Goal: Information Seeking & Learning: Learn about a topic

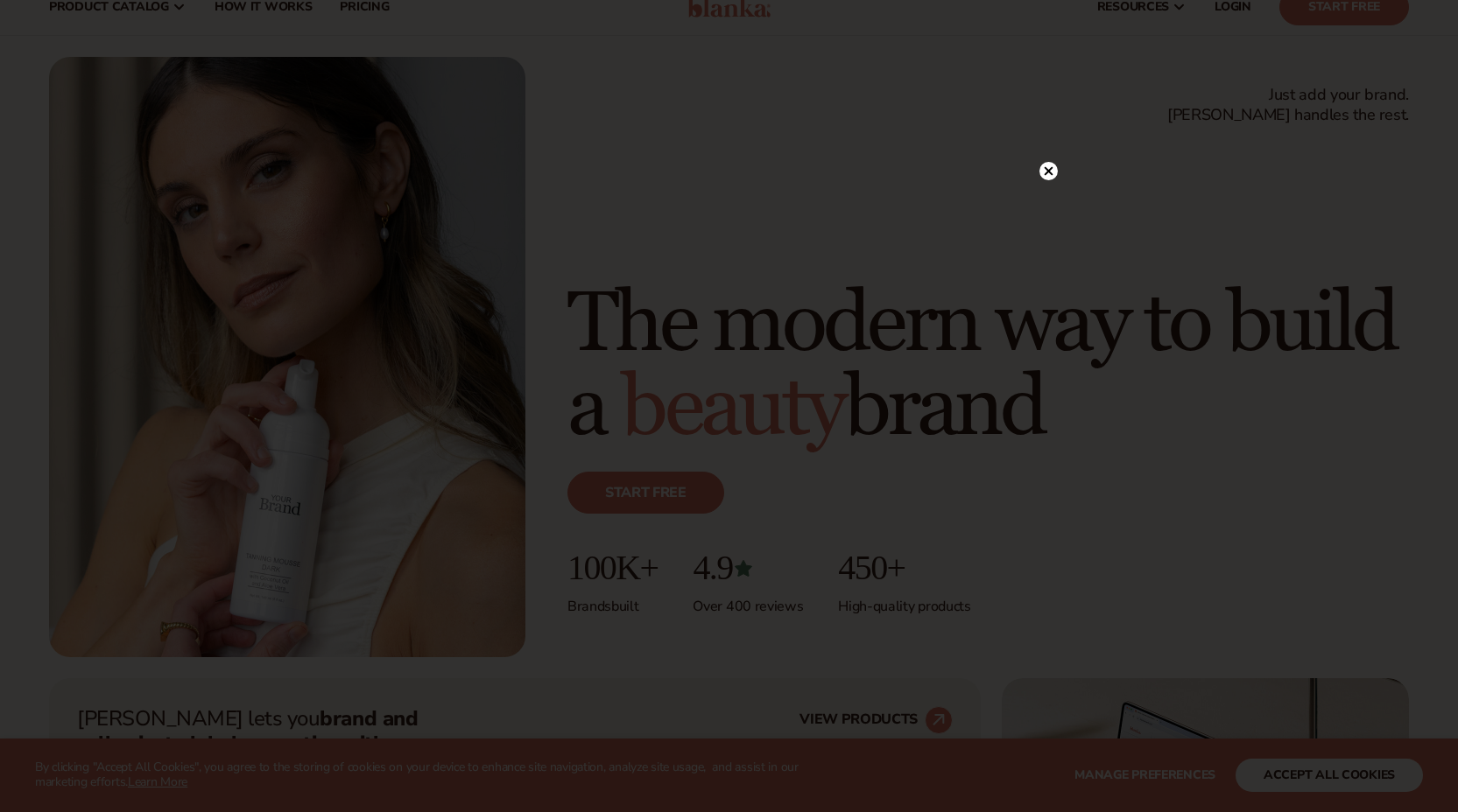
scroll to position [123, 0]
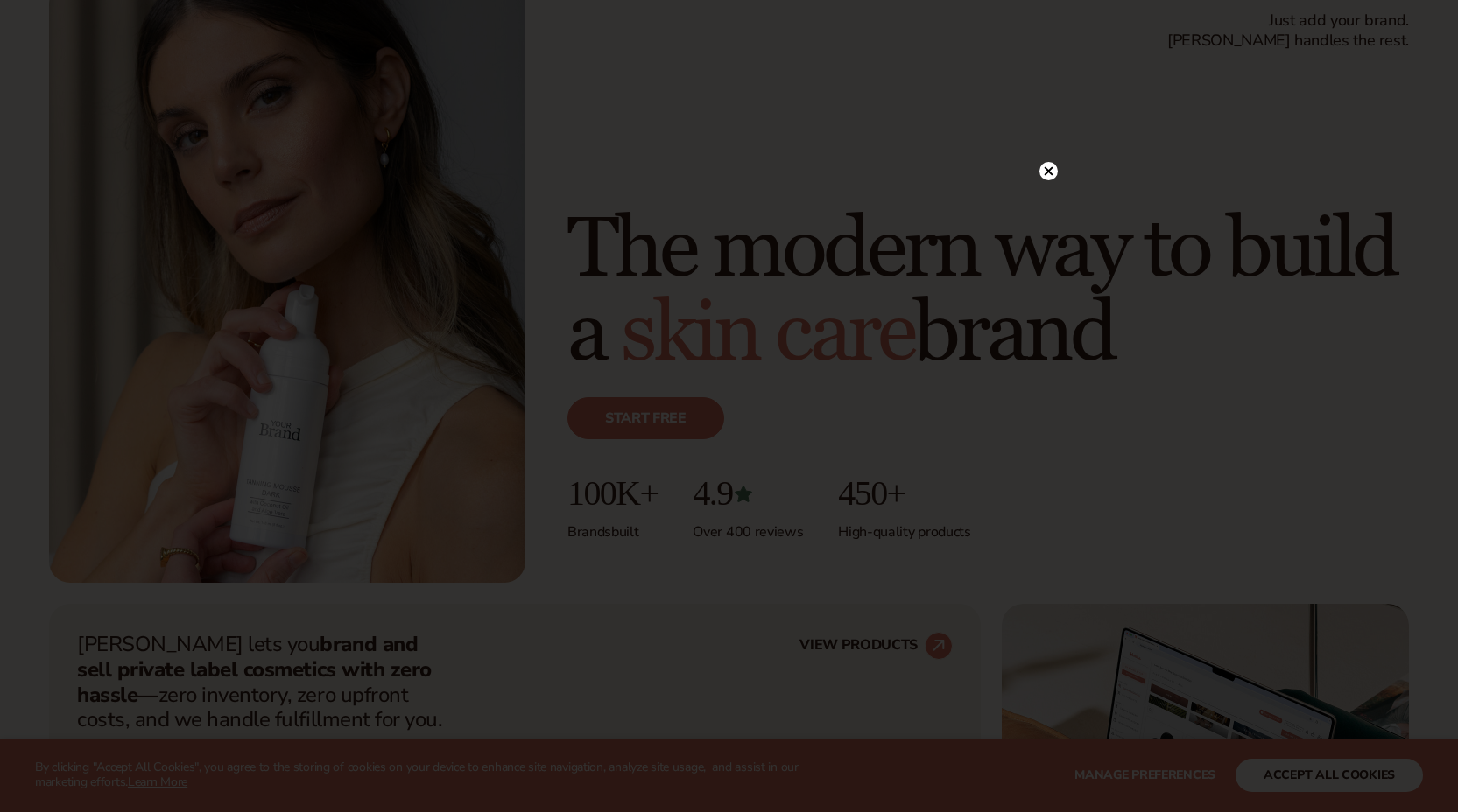
click at [1051, 175] on icon at bounding box center [1048, 170] width 8 height 8
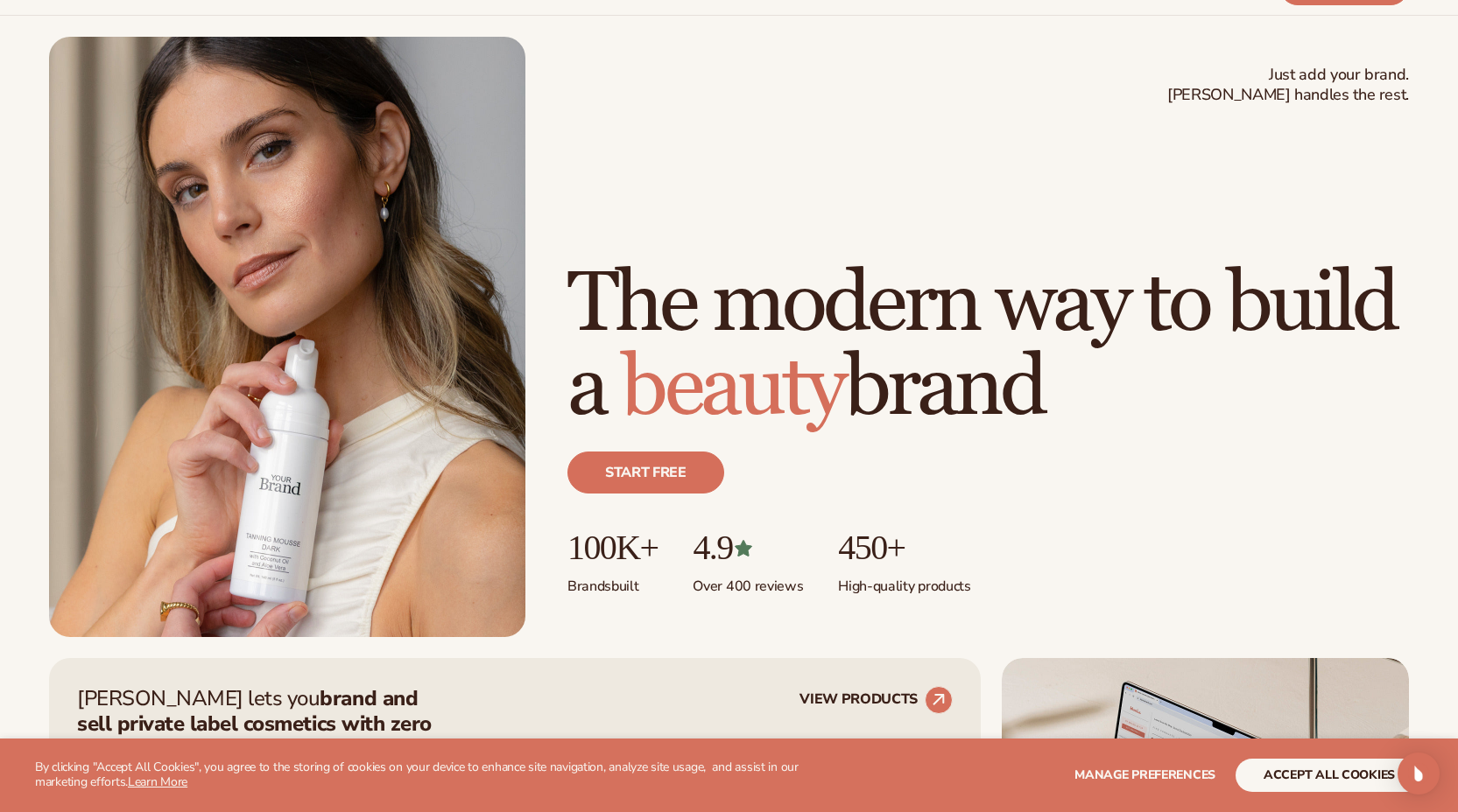
scroll to position [0, 0]
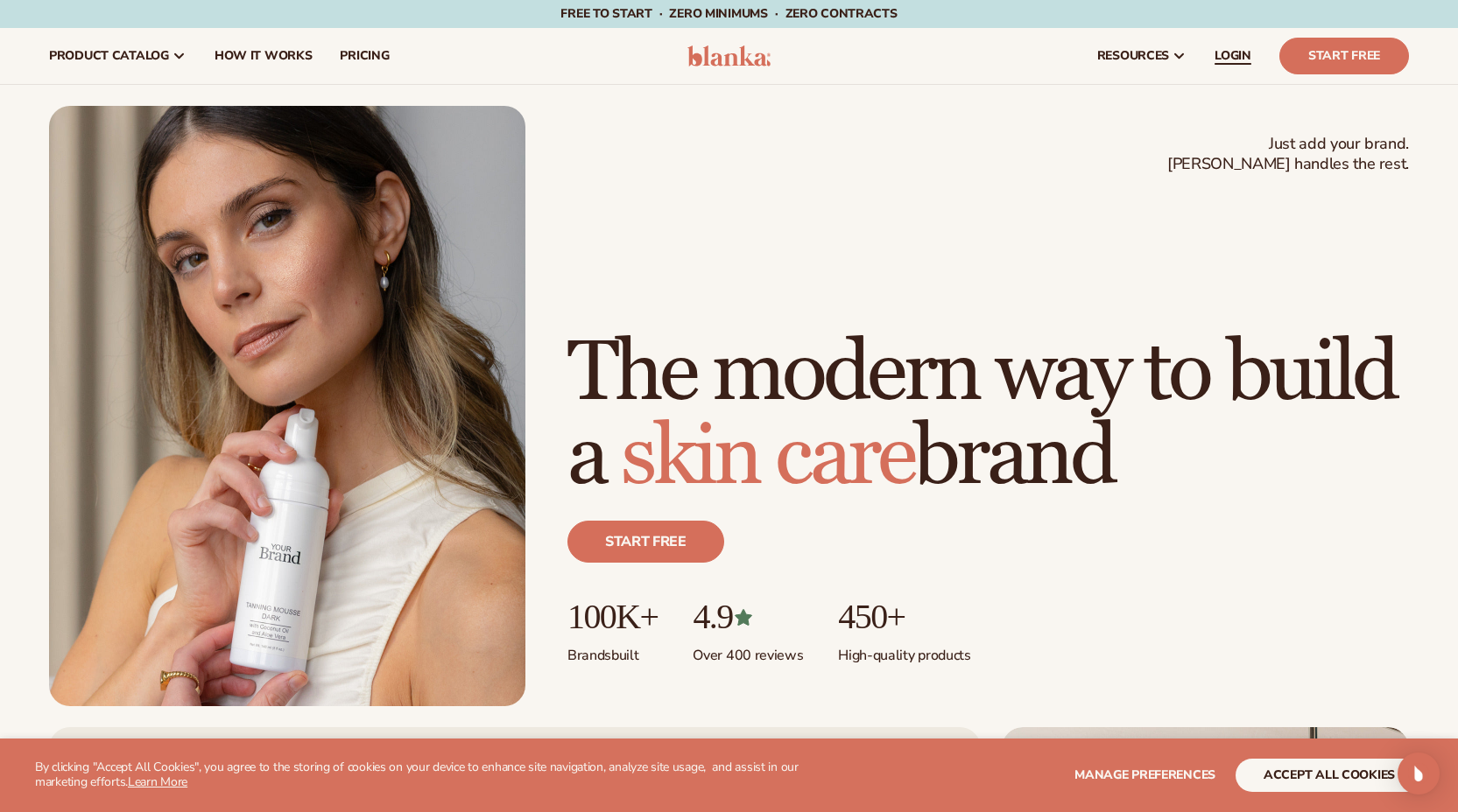
click at [1240, 58] on span "LOGIN" at bounding box center [1232, 55] width 37 height 14
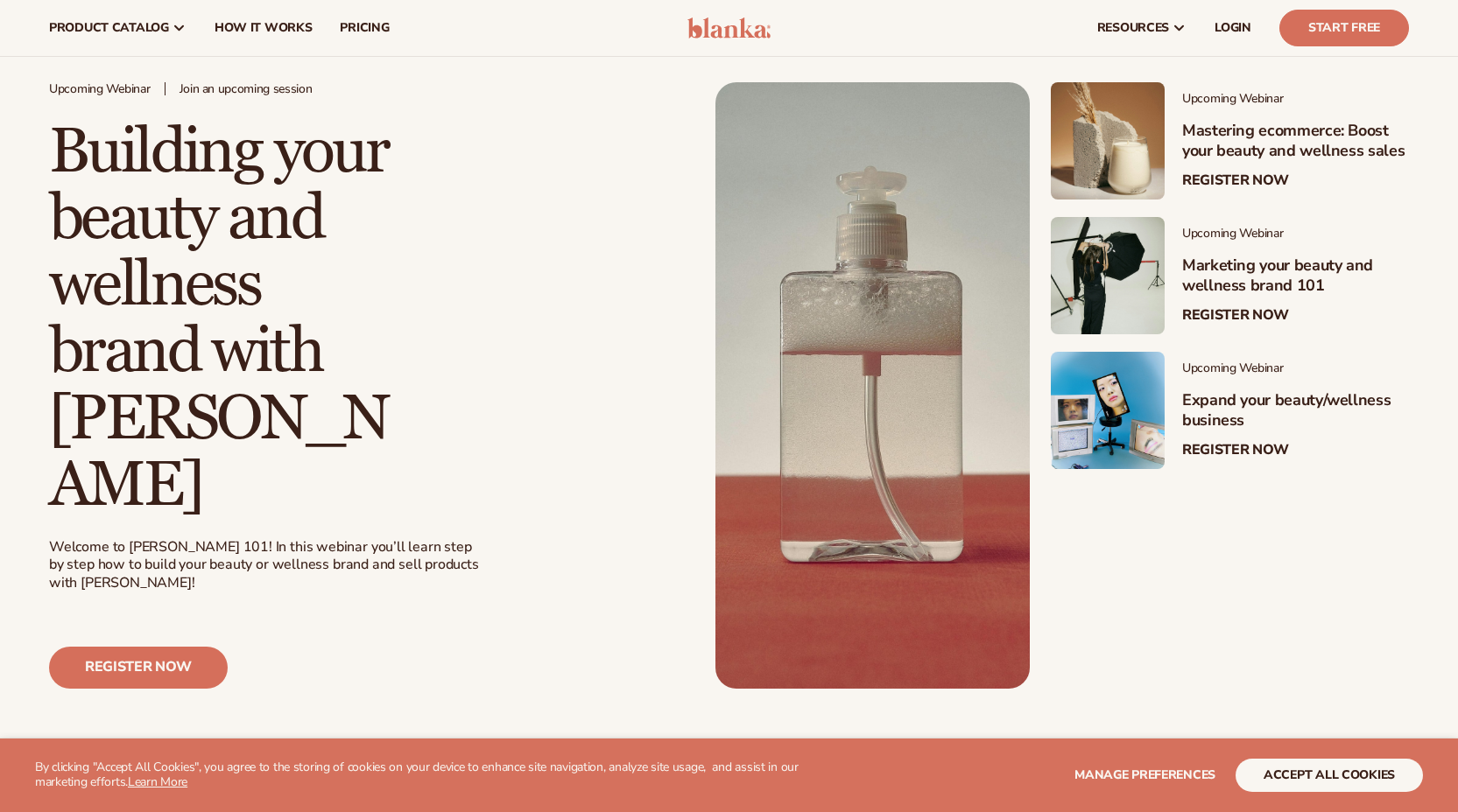
scroll to position [328, 0]
click at [1212, 318] on link "Register Now" at bounding box center [1235, 315] width 107 height 17
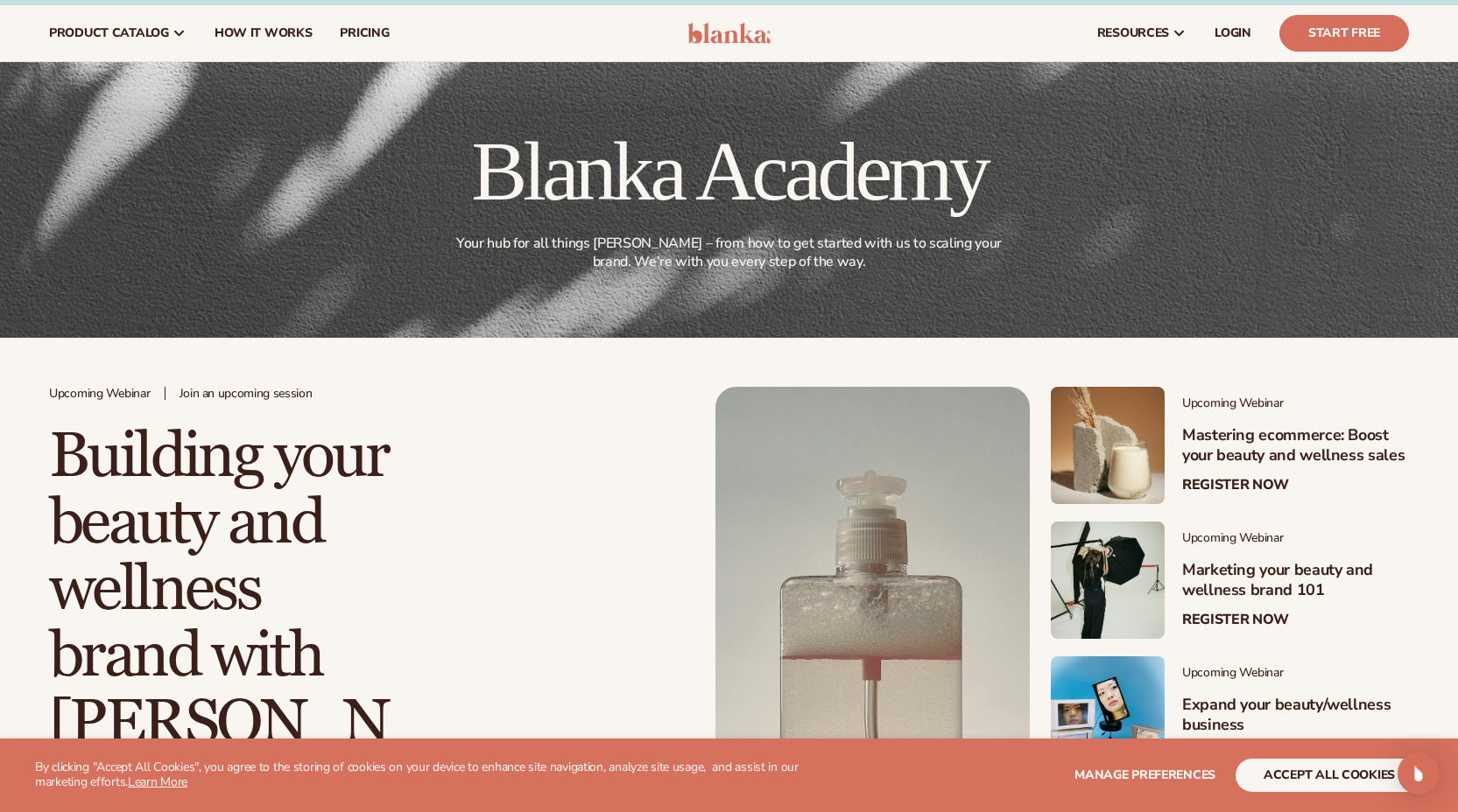
scroll to position [0, 0]
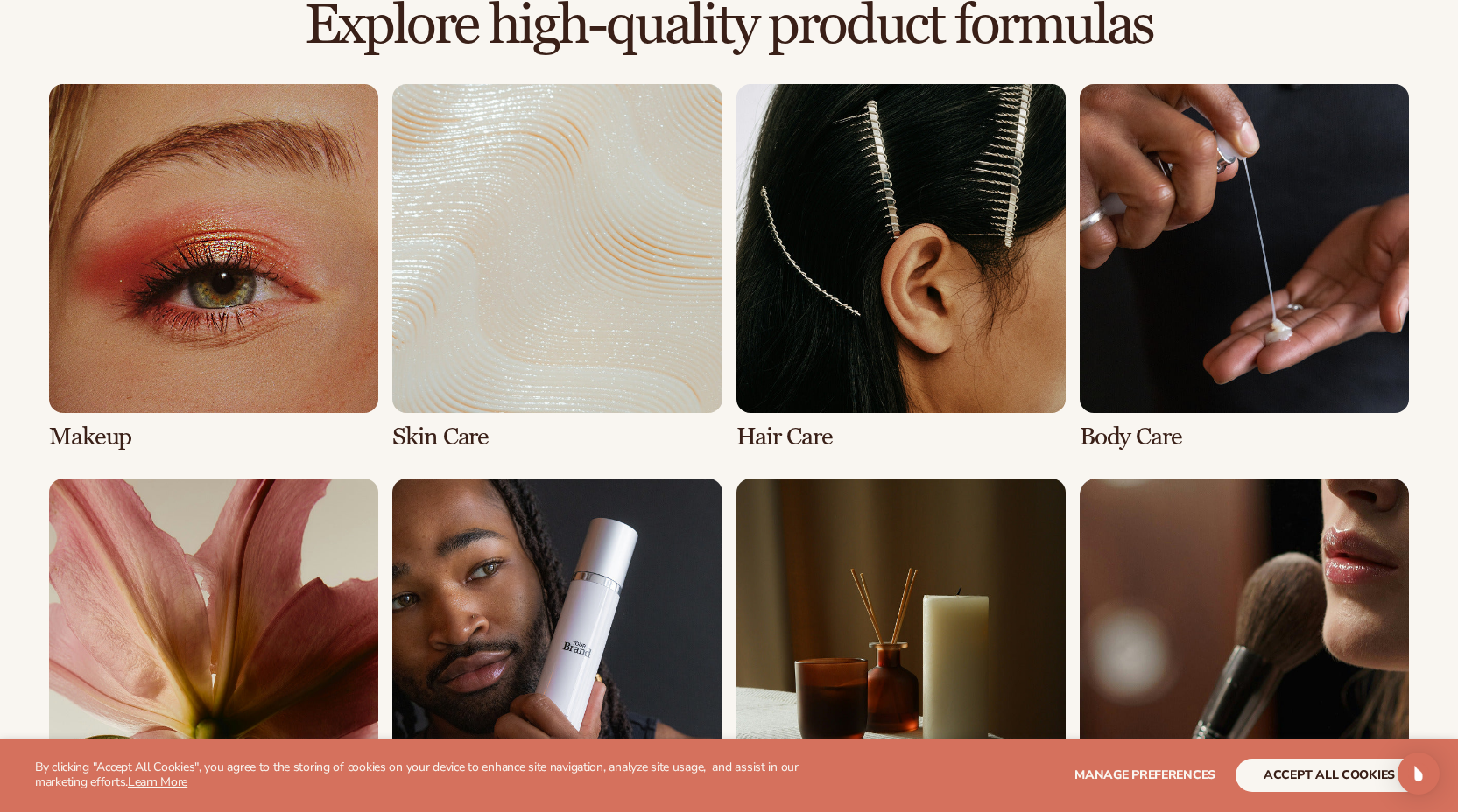
scroll to position [1235, 0]
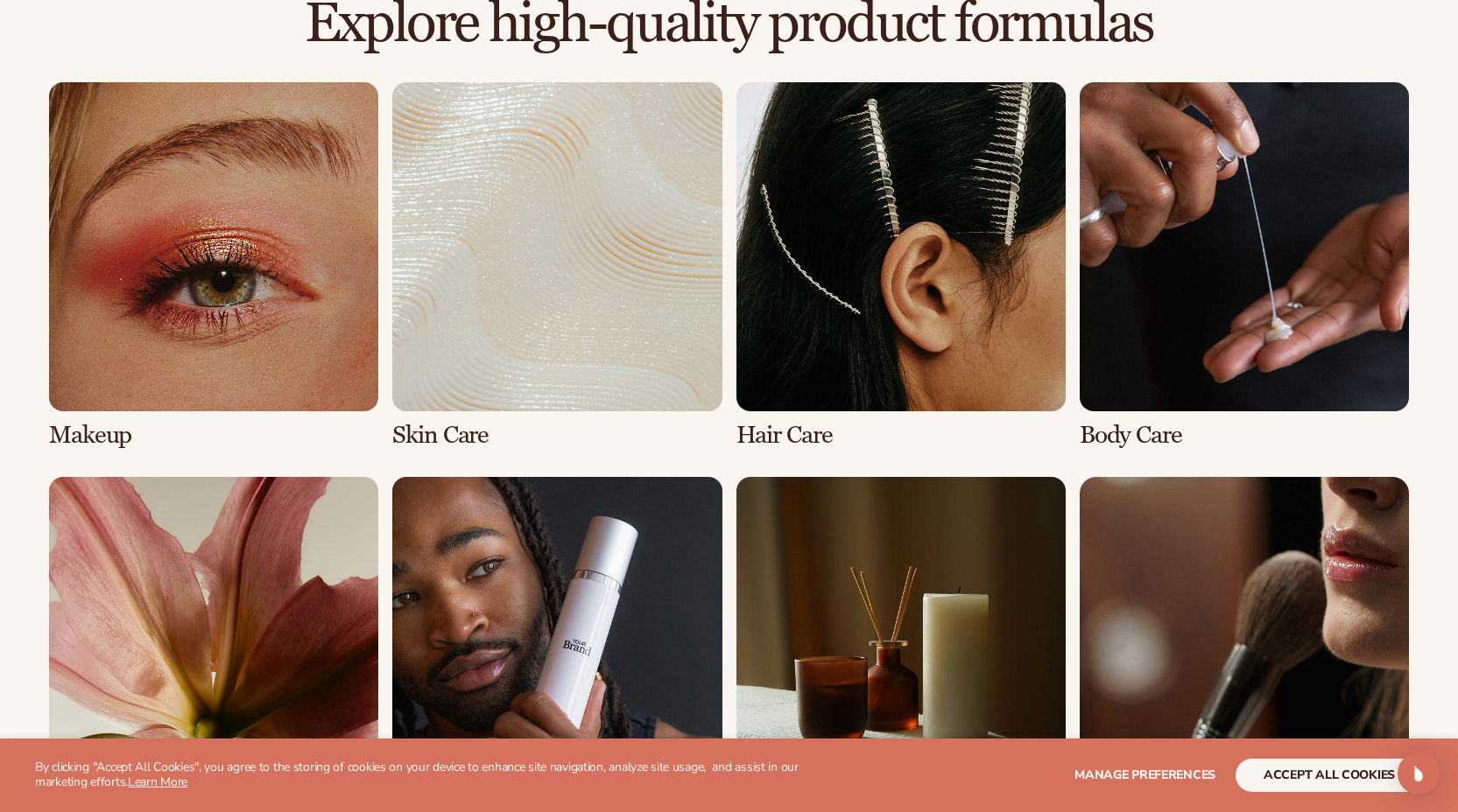
click at [789, 351] on link "3 / 8" at bounding box center [900, 266] width 330 height 367
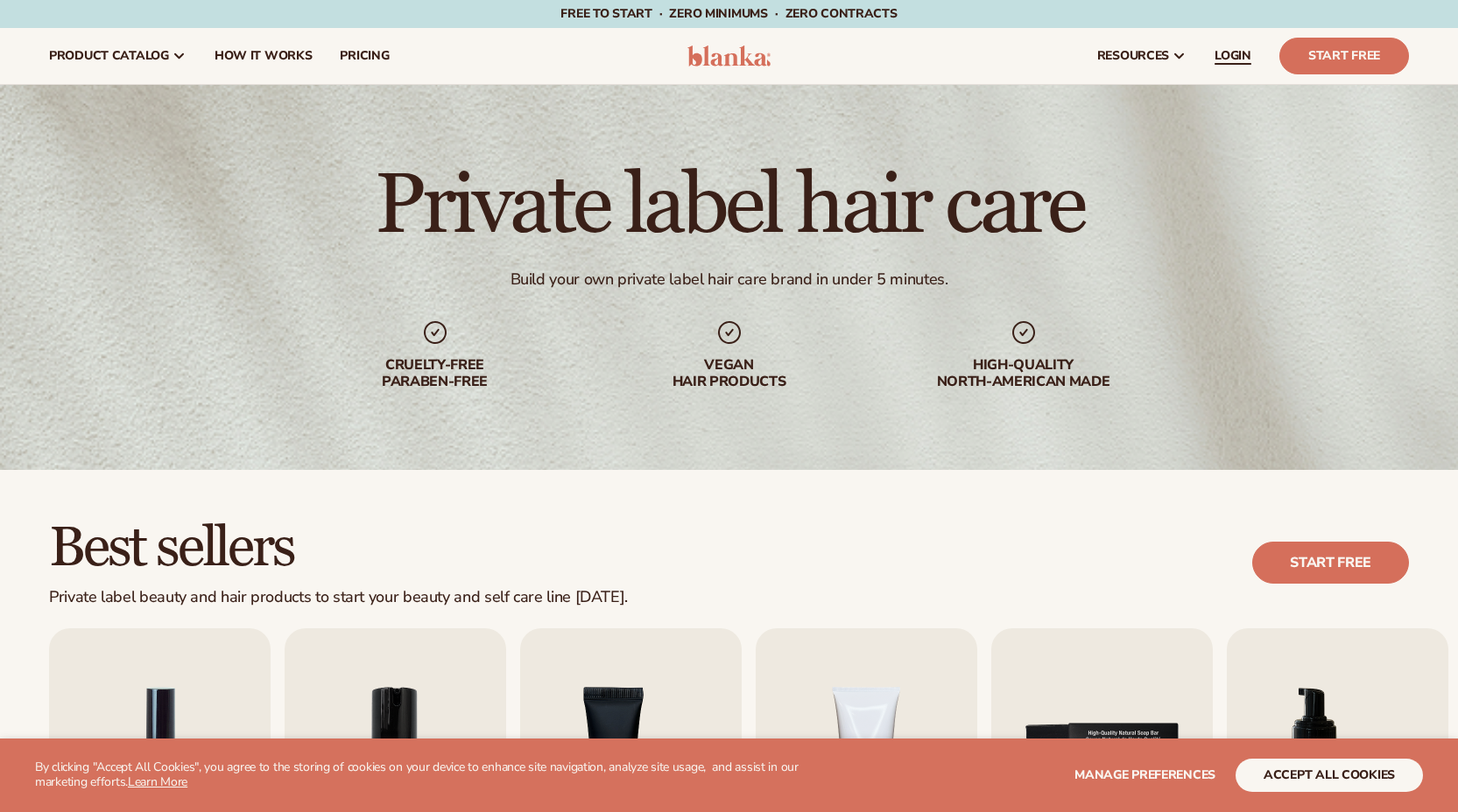
click at [1222, 54] on span "LOGIN" at bounding box center [1232, 55] width 37 height 14
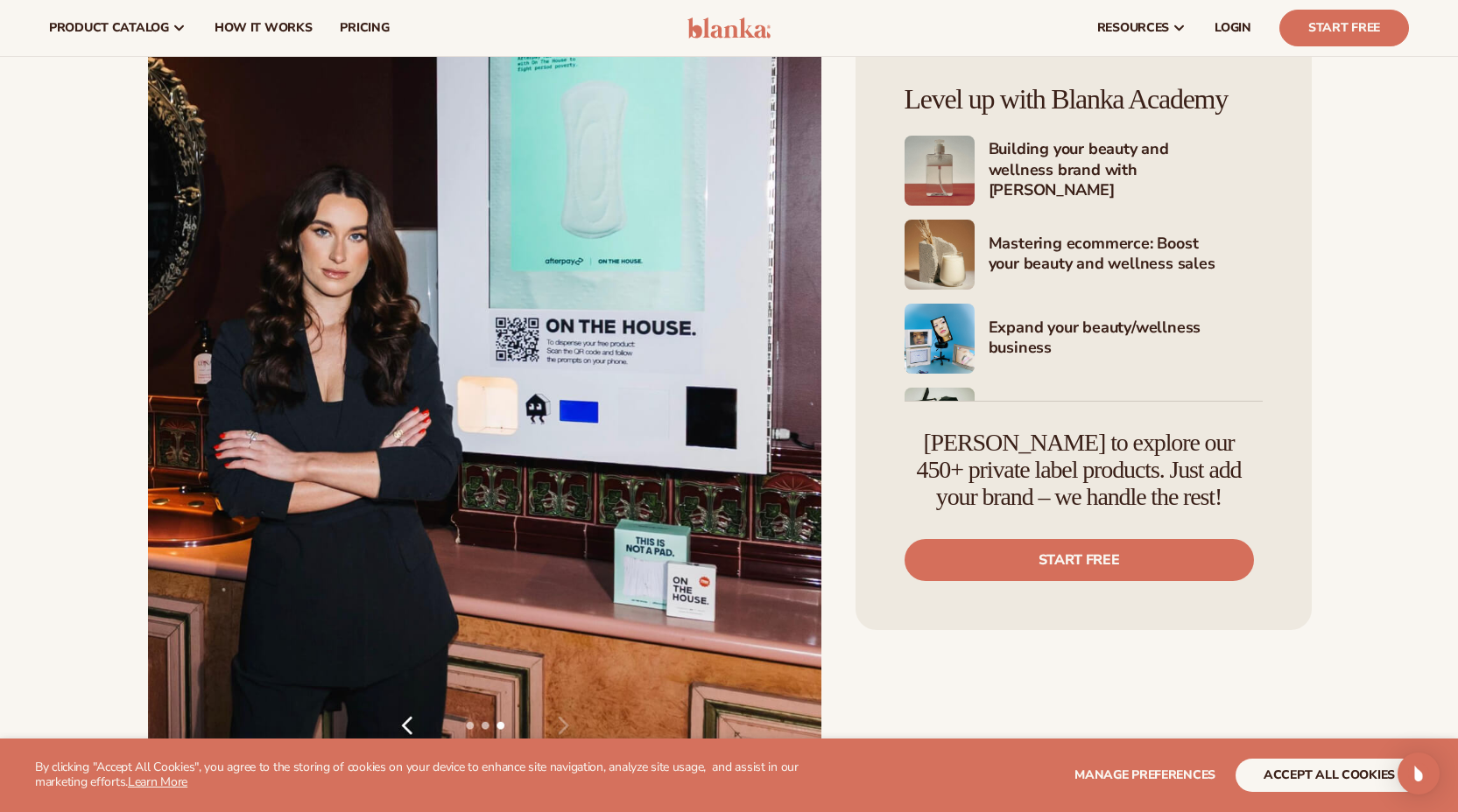
scroll to position [2757, 0]
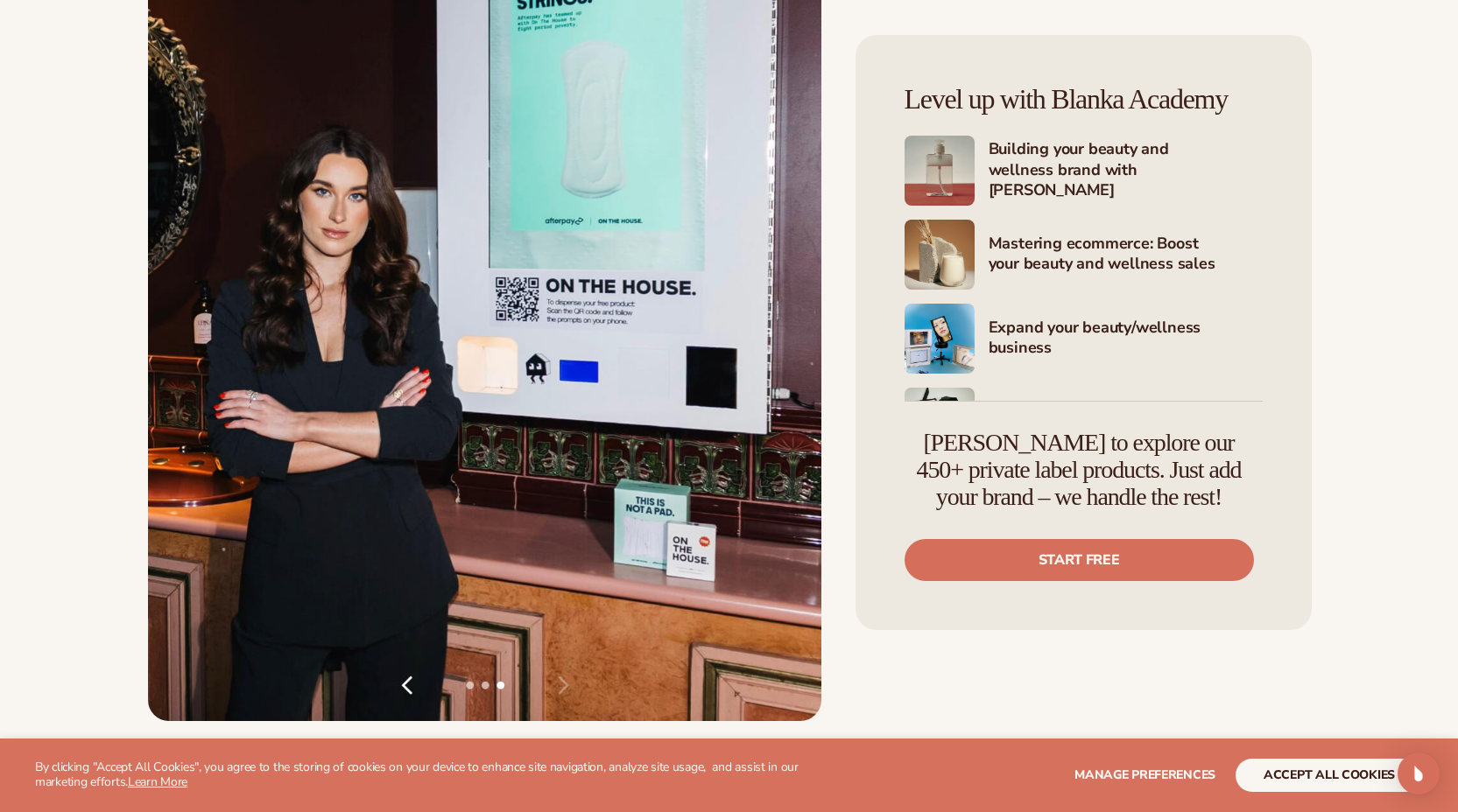
click at [411, 686] on img at bounding box center [484, 272] width 673 height 898
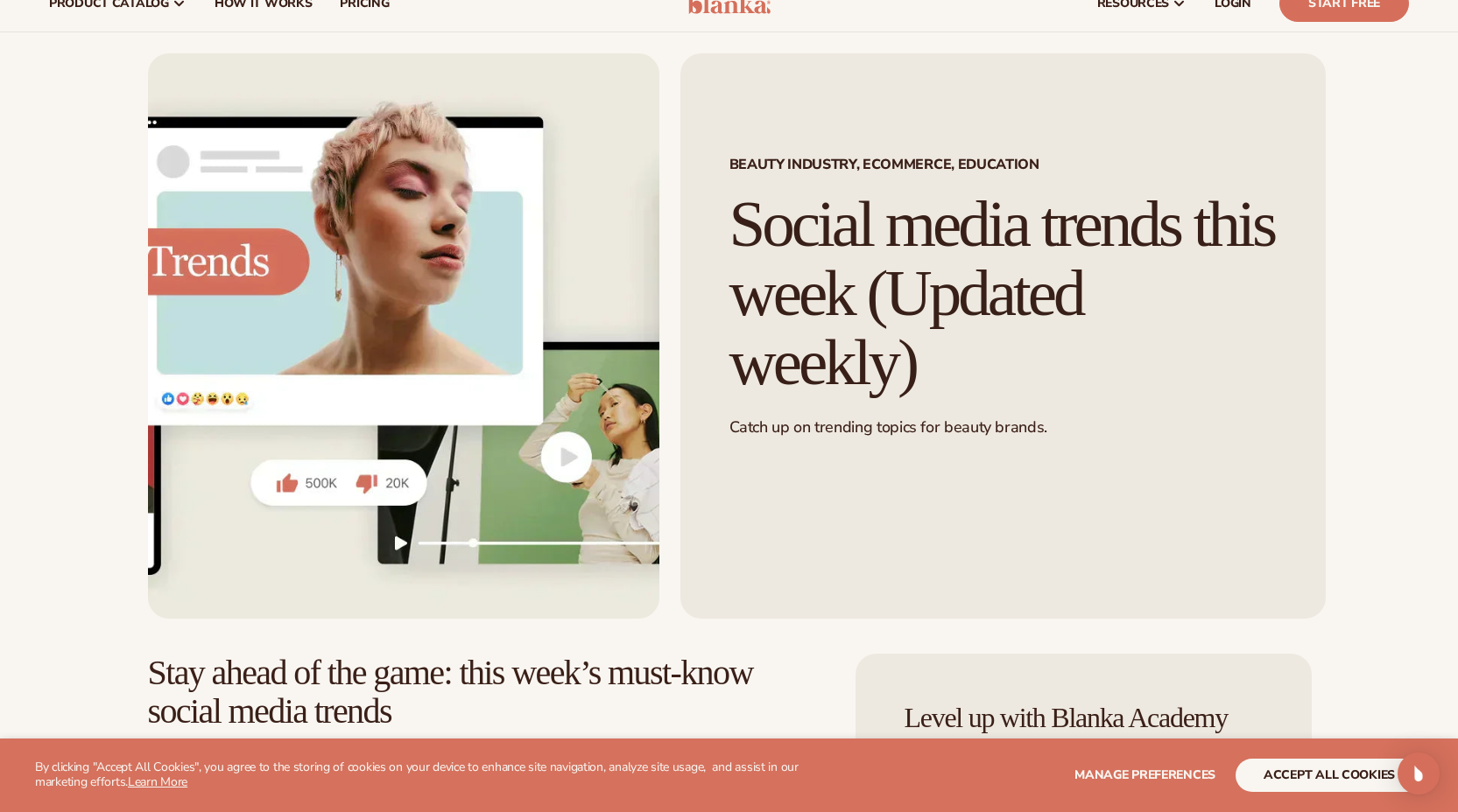
scroll to position [0, 0]
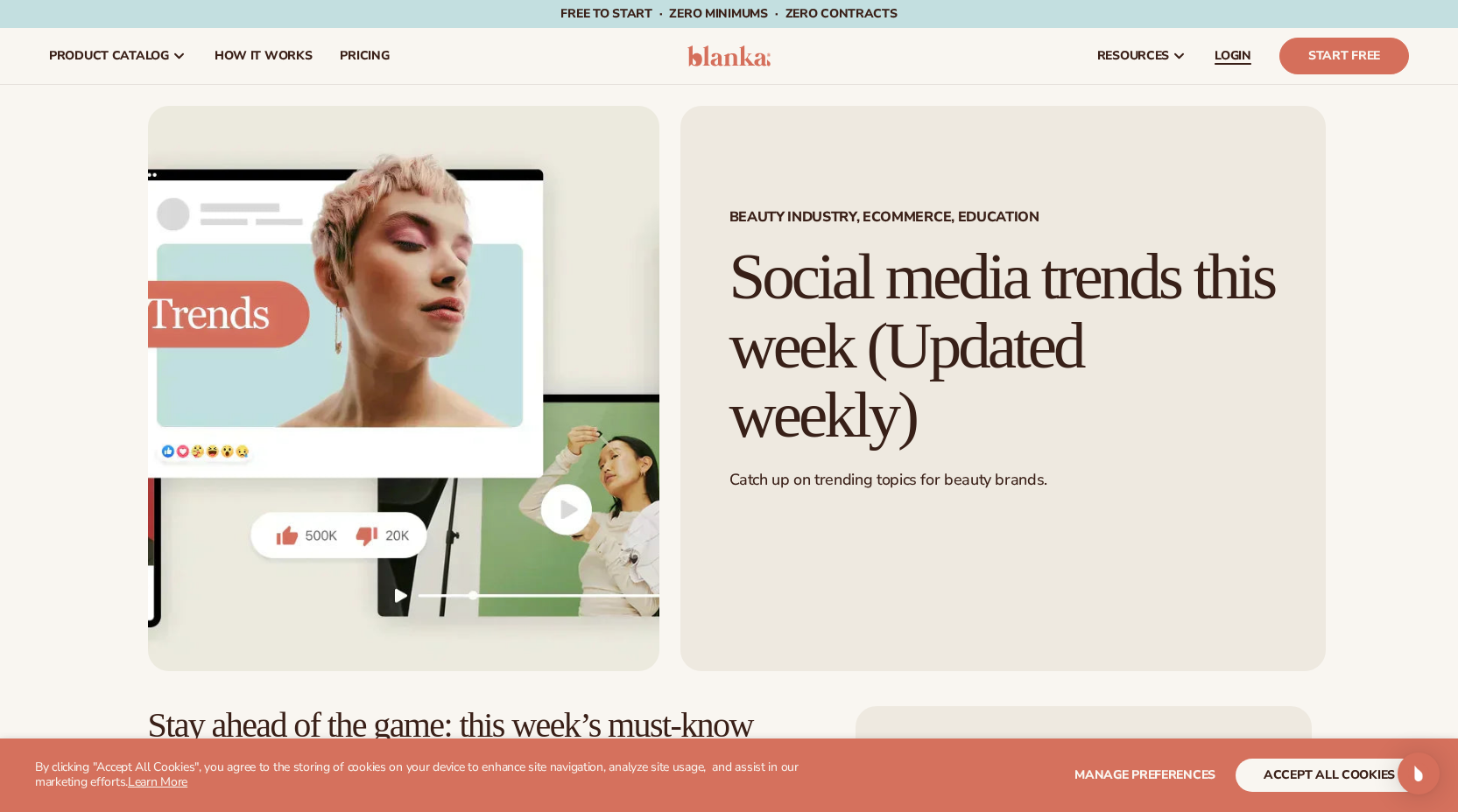
click at [1231, 58] on span "LOGIN" at bounding box center [1232, 55] width 37 height 14
